Goal: Task Accomplishment & Management: Use online tool/utility

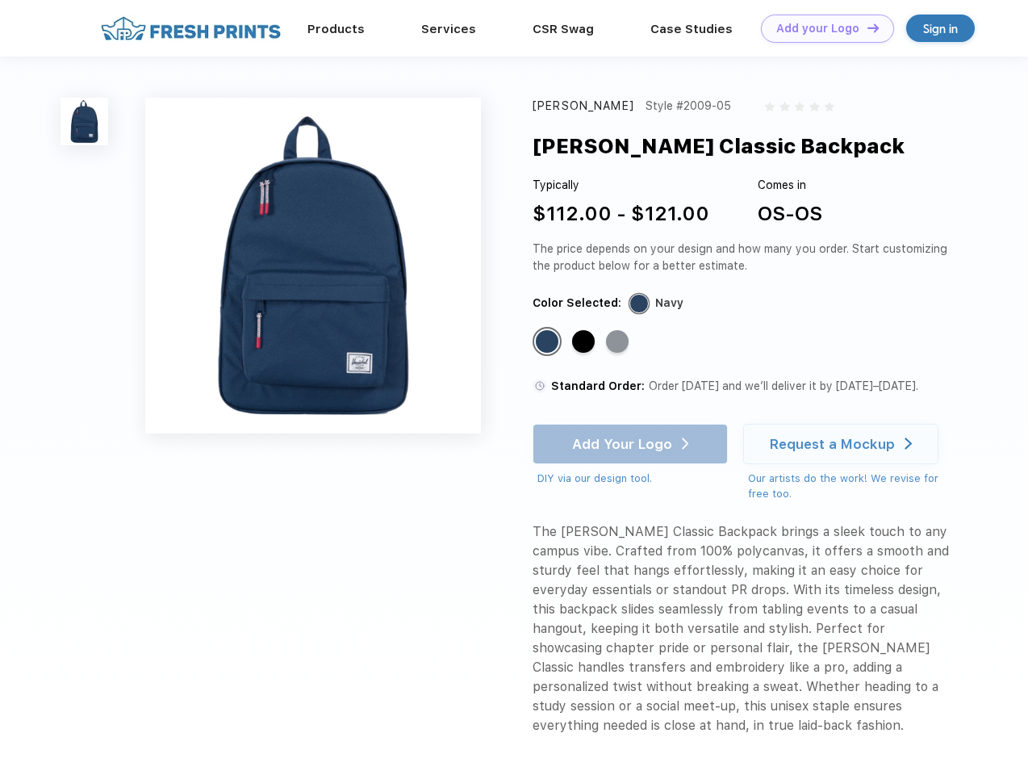
click at [822, 28] on link "Add your Logo Design Tool" at bounding box center [827, 29] width 133 height 28
click at [0, 0] on div "Design Tool" at bounding box center [0, 0] width 0 height 0
click at [866, 27] on link "Add your Logo Design Tool" at bounding box center [827, 29] width 133 height 28
click at [85, 121] on img at bounding box center [85, 122] width 48 height 48
click at [549, 342] on div "Standard Color" at bounding box center [547, 341] width 23 height 23
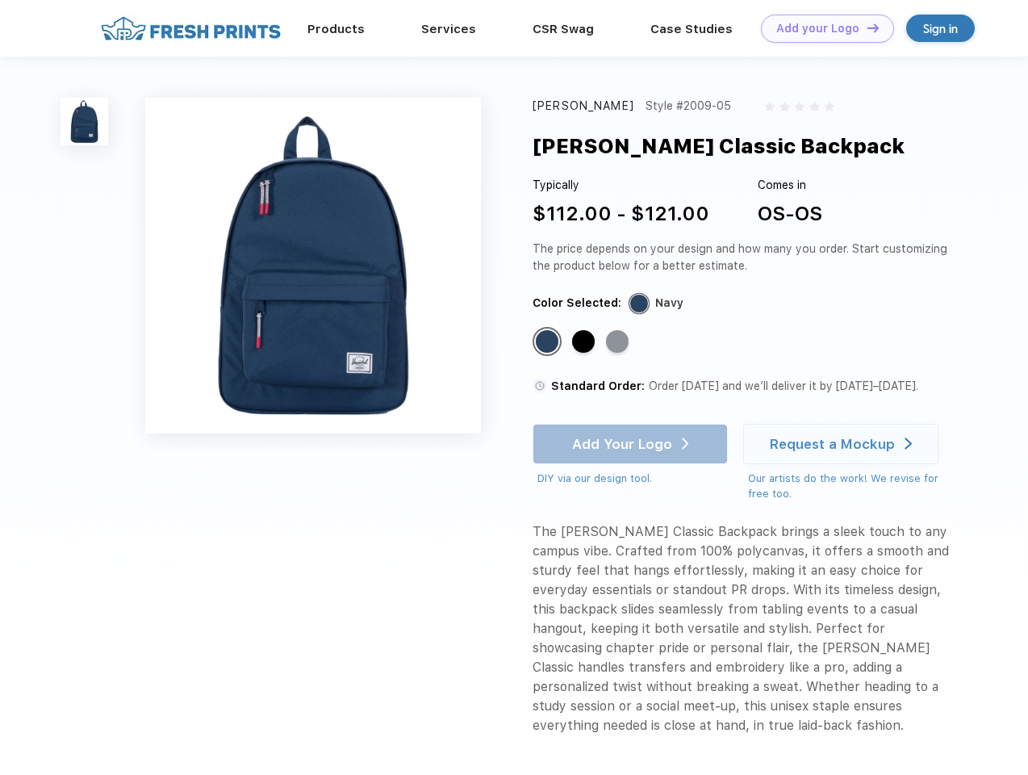
click at [585, 342] on div "Standard Color" at bounding box center [583, 341] width 23 height 23
click at [619, 342] on div "Standard Color" at bounding box center [617, 341] width 23 height 23
click at [632, 444] on div "Add Your Logo DIY via our design tool. Ah shoot! This product isn't up in our d…" at bounding box center [630, 455] width 195 height 63
click at [843, 444] on div "Request a Mockup" at bounding box center [832, 444] width 125 height 16
